Goal: Find specific page/section: Locate a particular part of the current website

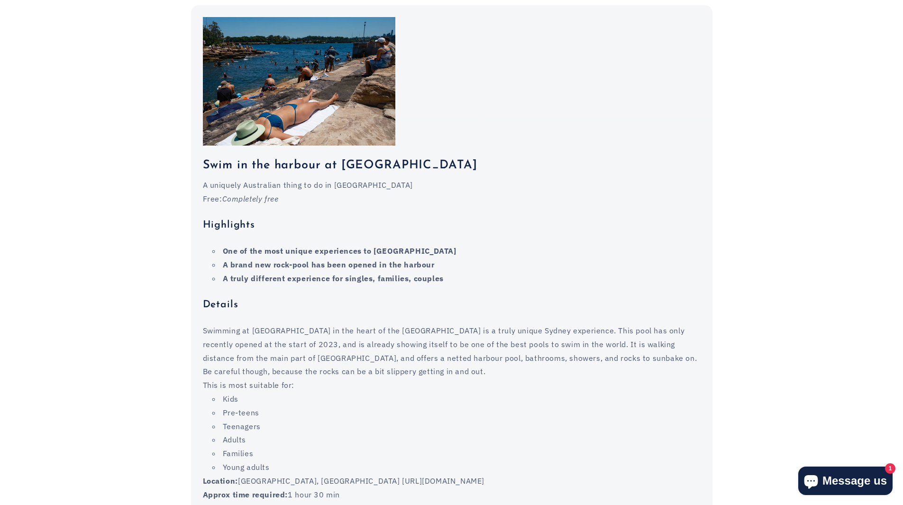
scroll to position [4220, 0]
click at [498, 473] on p "Location: [GEOGRAPHIC_DATA], [GEOGRAPHIC_DATA] [URL][DOMAIN_NAME]" at bounding box center [452, 480] width 498 height 14
drag, startPoint x: 498, startPoint y: 432, endPoint x: 486, endPoint y: 432, distance: 11.9
click at [486, 473] on p "Location: [GEOGRAPHIC_DATA], [GEOGRAPHIC_DATA] [URL][DOMAIN_NAME]" at bounding box center [452, 480] width 498 height 14
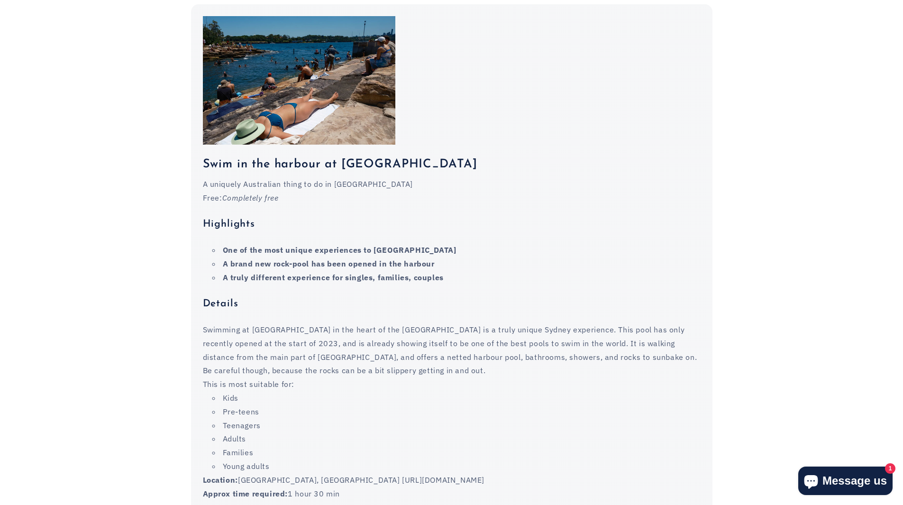
drag, startPoint x: 486, startPoint y: 432, endPoint x: 426, endPoint y: 427, distance: 60.4
click at [426, 473] on p "Location: [GEOGRAPHIC_DATA], [GEOGRAPHIC_DATA] [URL][DOMAIN_NAME]" at bounding box center [452, 480] width 498 height 14
click at [410, 453] on div "Swim in the harbour at [GEOGRAPHIC_DATA] A uniquely Australian thing to do in […" at bounding box center [452, 339] width 522 height 388
drag, startPoint x: 498, startPoint y: 431, endPoint x: 346, endPoint y: 431, distance: 152.2
click at [346, 473] on p "Location: [GEOGRAPHIC_DATA], [GEOGRAPHIC_DATA] [URL][DOMAIN_NAME]" at bounding box center [452, 480] width 498 height 14
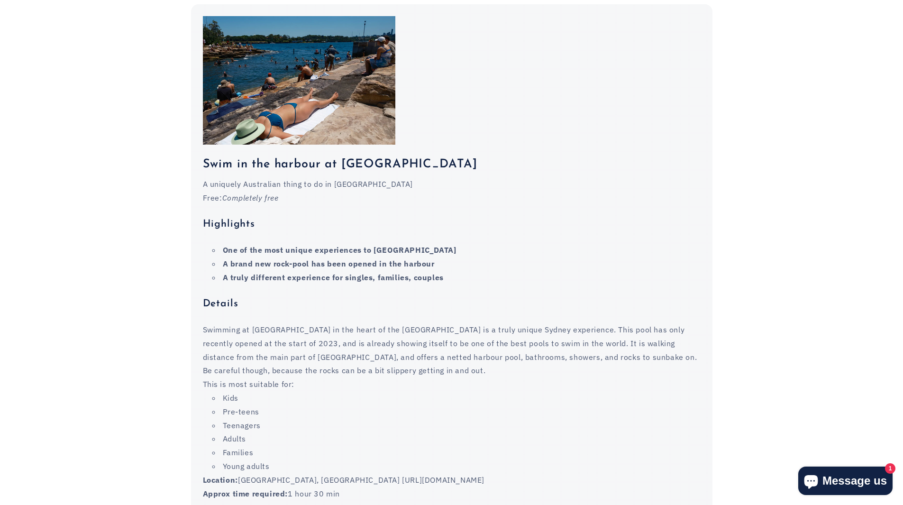
copy p "[URL][DOMAIN_NAME]"
